Goal: Information Seeking & Learning: Learn about a topic

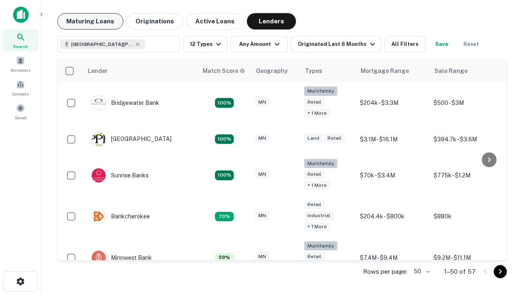
click at [90, 21] on button "Maturing Loans" at bounding box center [90, 21] width 66 height 16
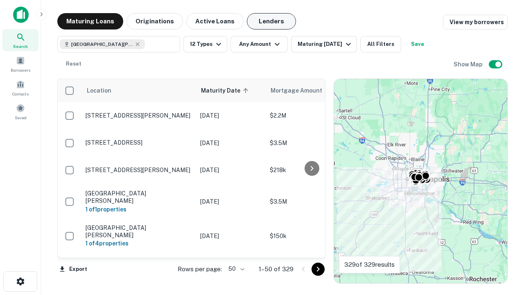
click at [272, 21] on button "Lenders" at bounding box center [271, 21] width 49 height 16
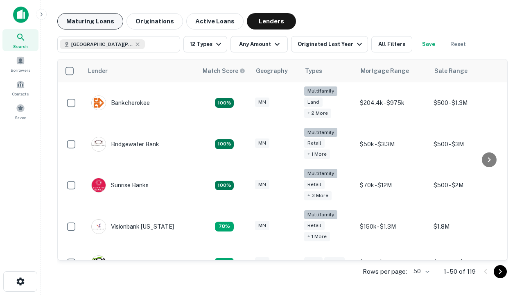
click at [90, 21] on button "Maturing Loans" at bounding box center [90, 21] width 66 height 16
